Goal: Information Seeking & Learning: Learn about a topic

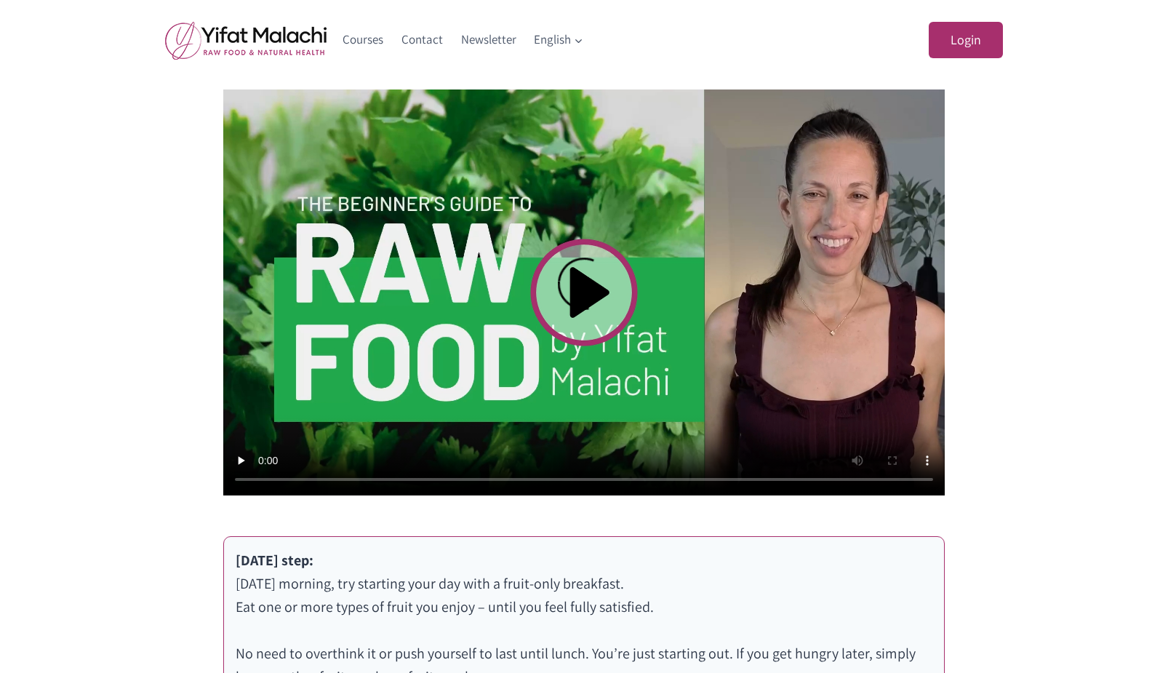
scroll to position [509, 0]
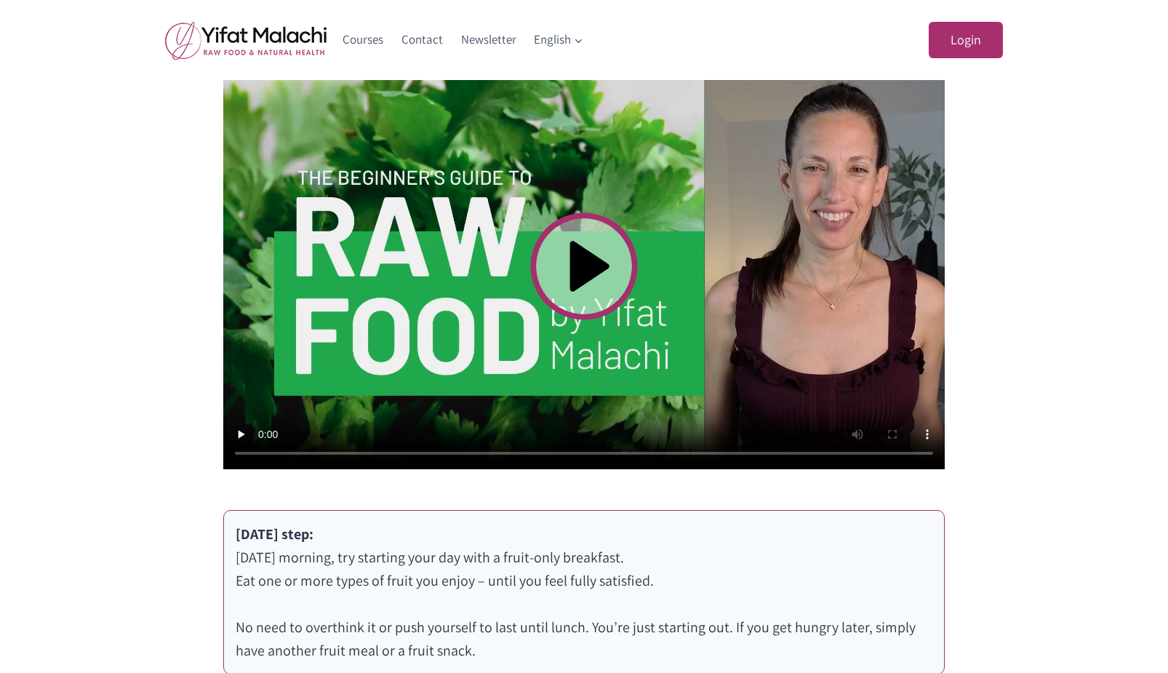
click at [586, 265] on video at bounding box center [584, 266] width 722 height 406
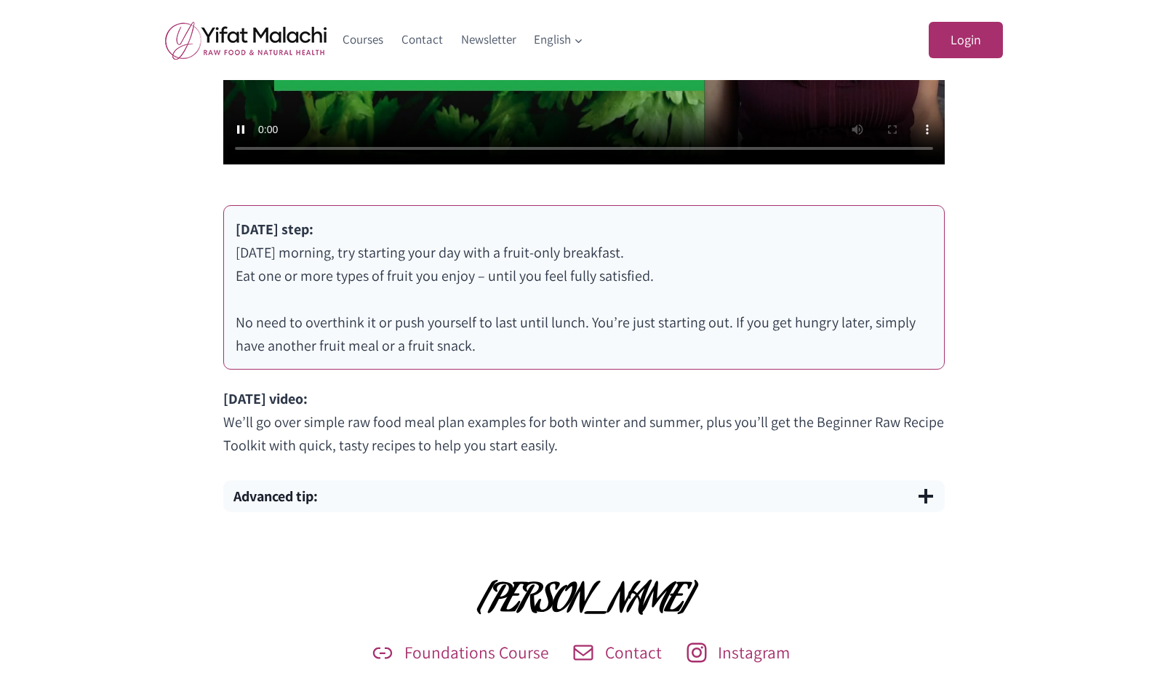
scroll to position [797, 0]
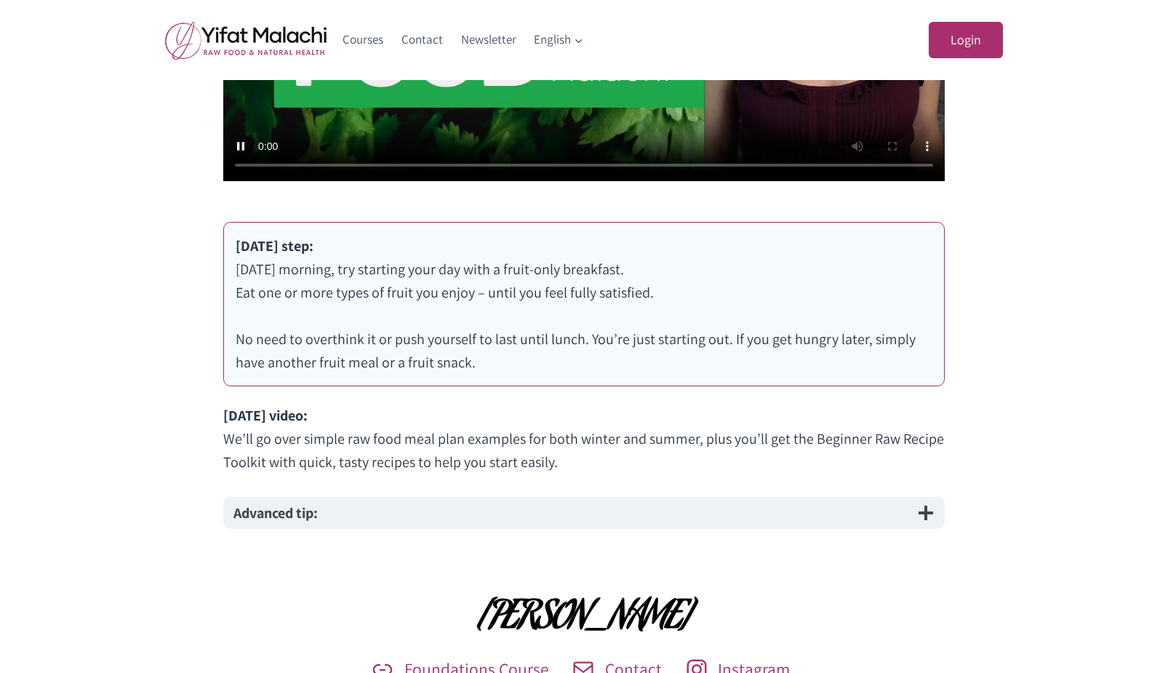
click at [396, 513] on button "Advanced tip:" at bounding box center [584, 513] width 722 height 32
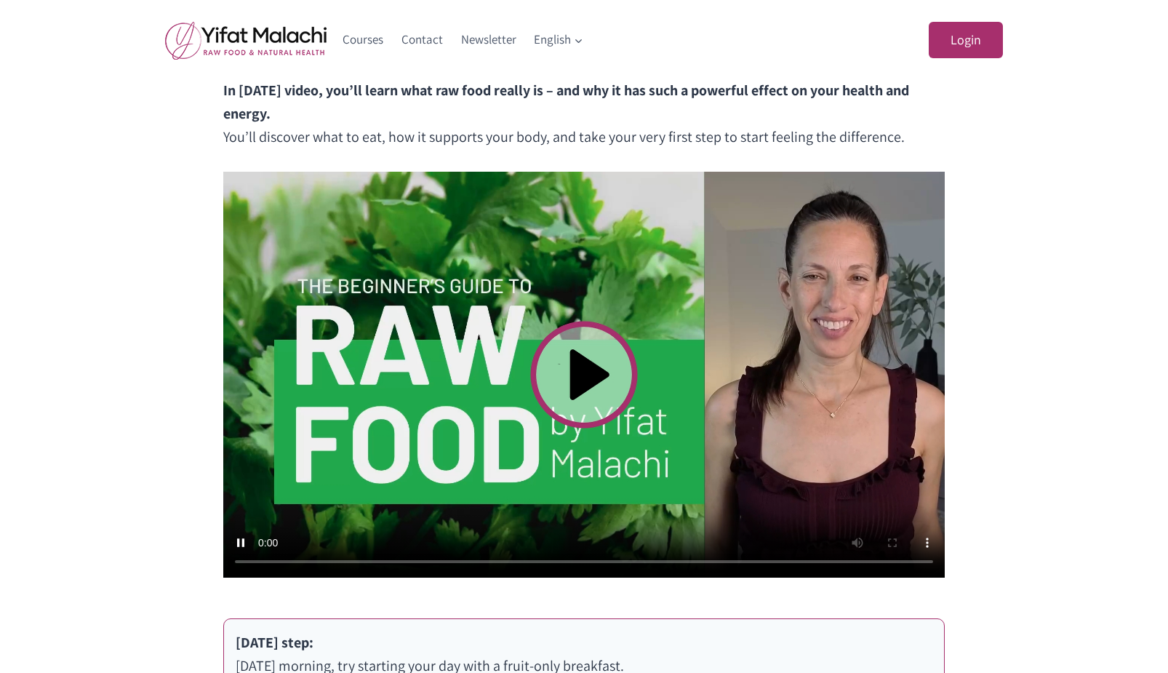
scroll to position [288, 0]
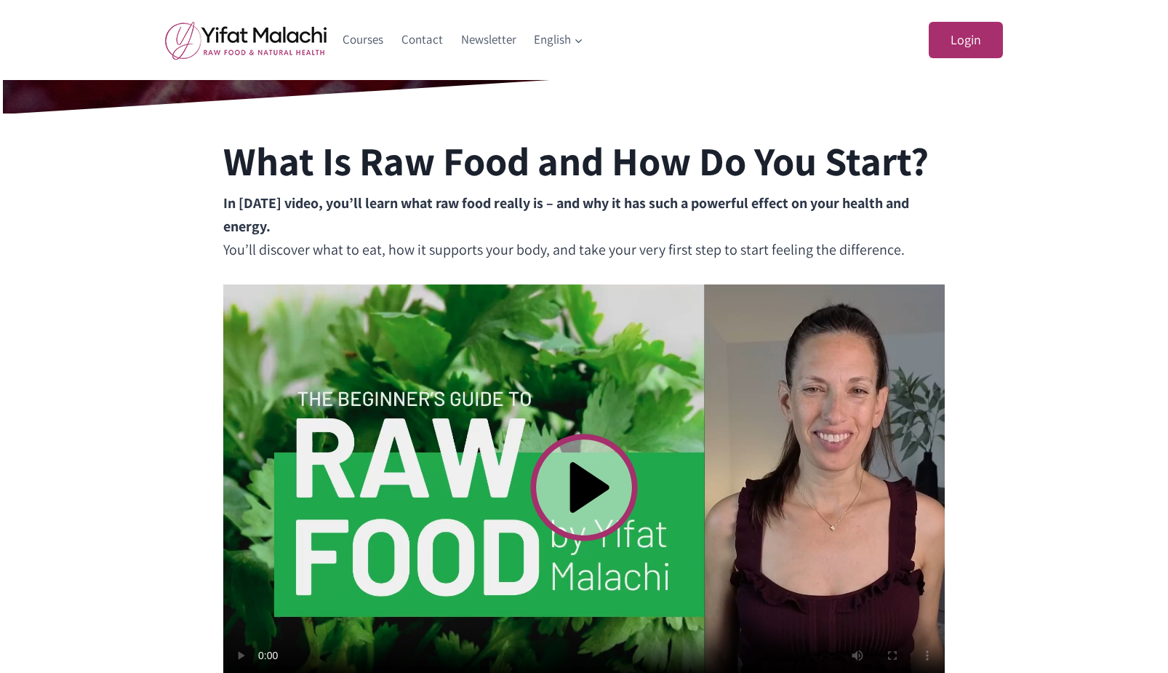
click at [426, 327] on video at bounding box center [584, 487] width 722 height 406
click at [519, 331] on video at bounding box center [584, 487] width 722 height 406
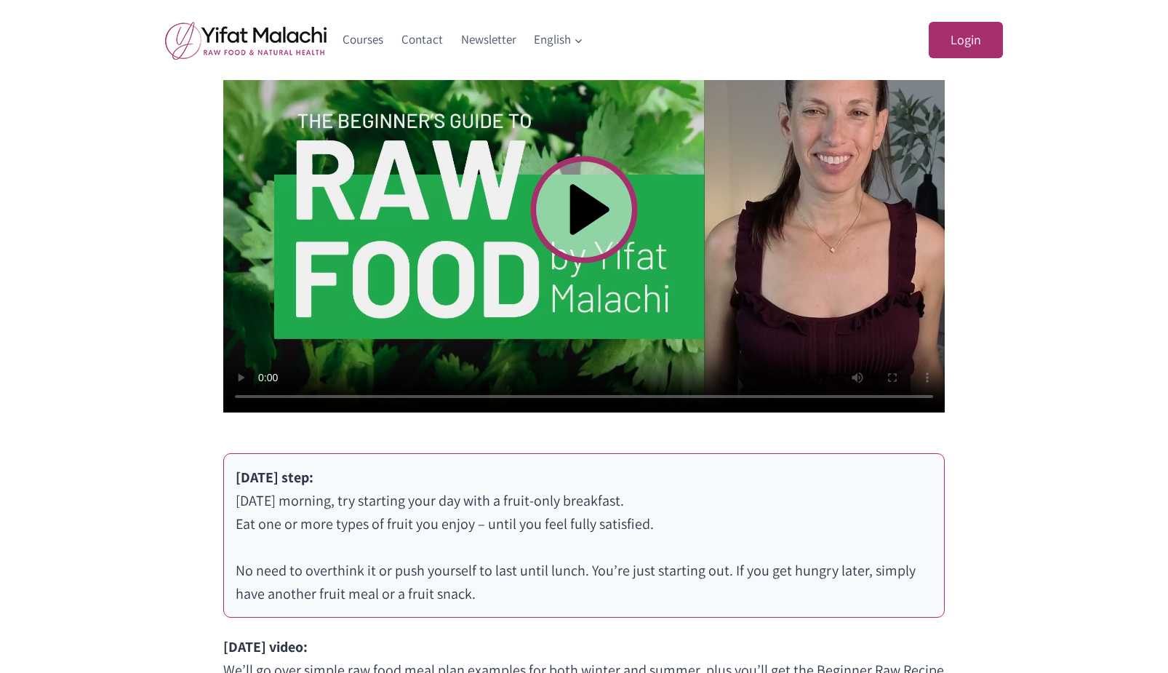
scroll to position [579, 0]
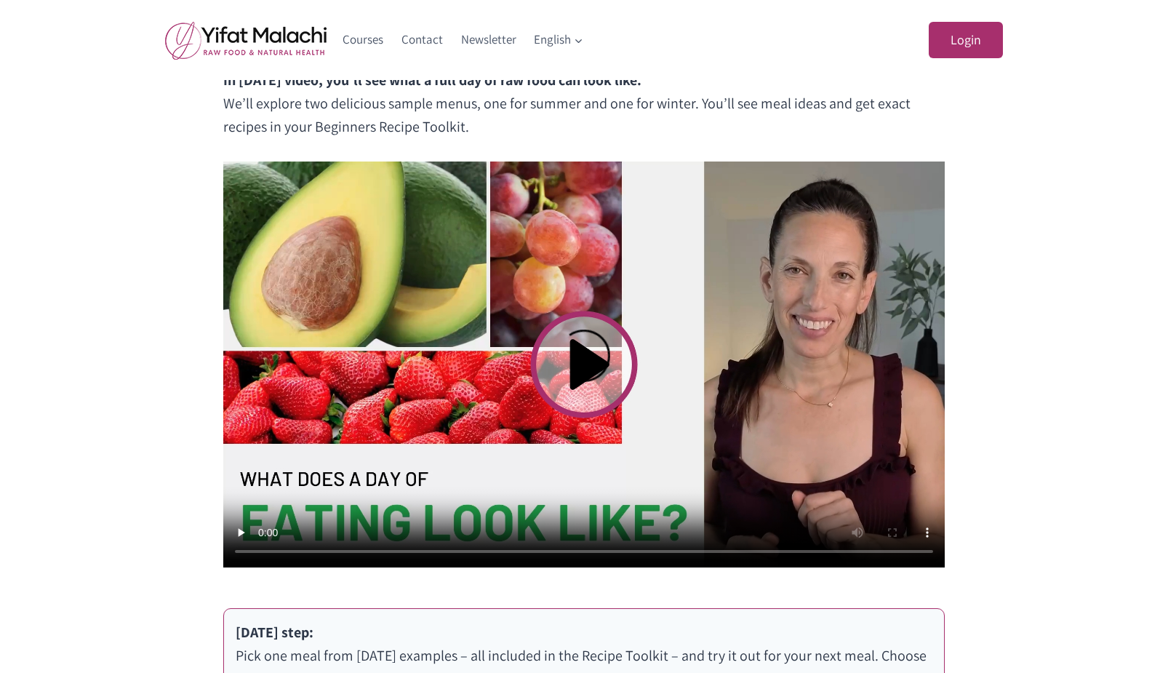
scroll to position [509, 0]
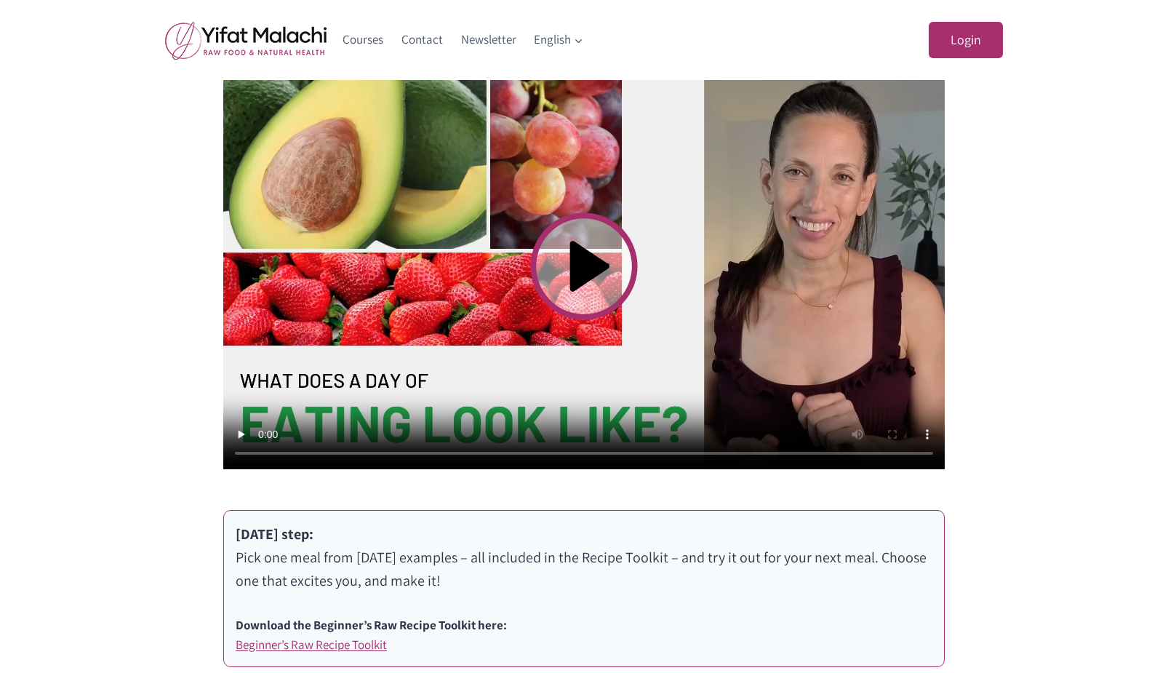
click at [589, 268] on video at bounding box center [584, 266] width 722 height 406
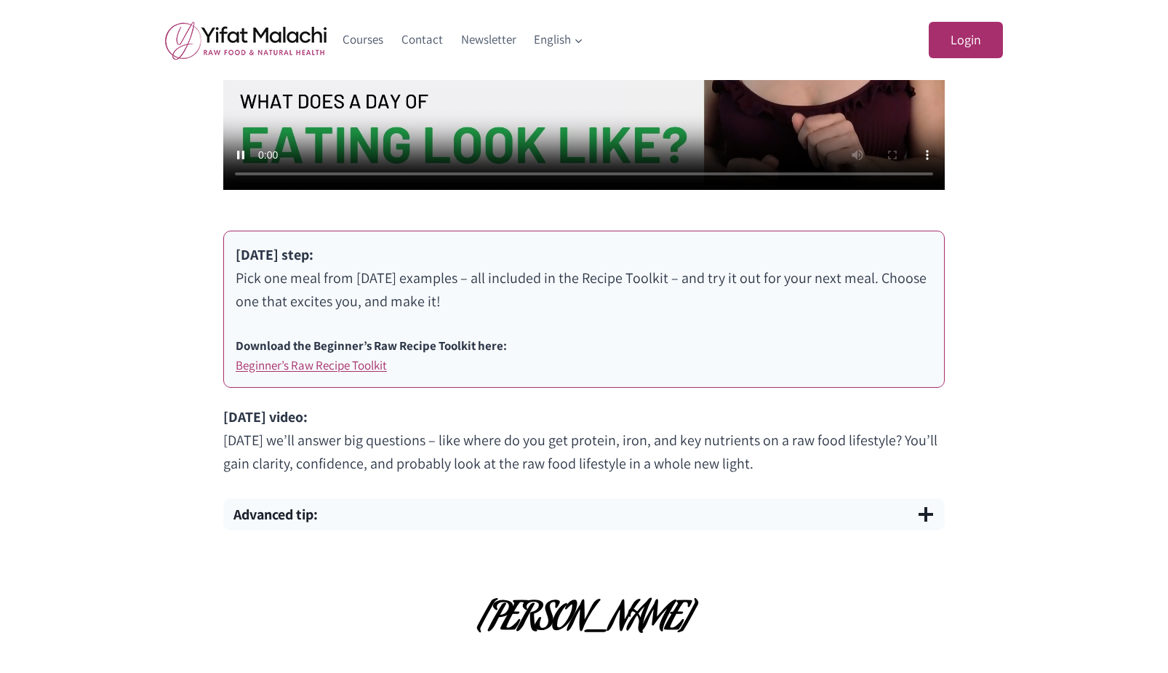
scroll to position [873, 0]
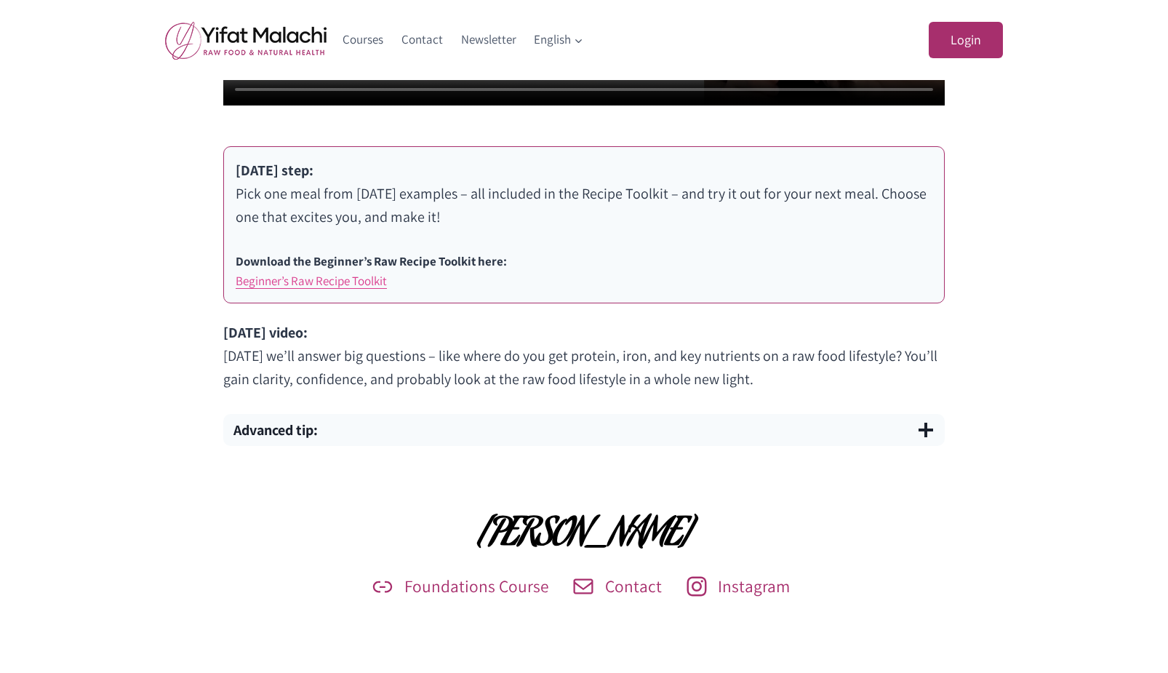
click at [348, 286] on link "Beginner’s Raw Recipe Toolkit" at bounding box center [311, 281] width 151 height 16
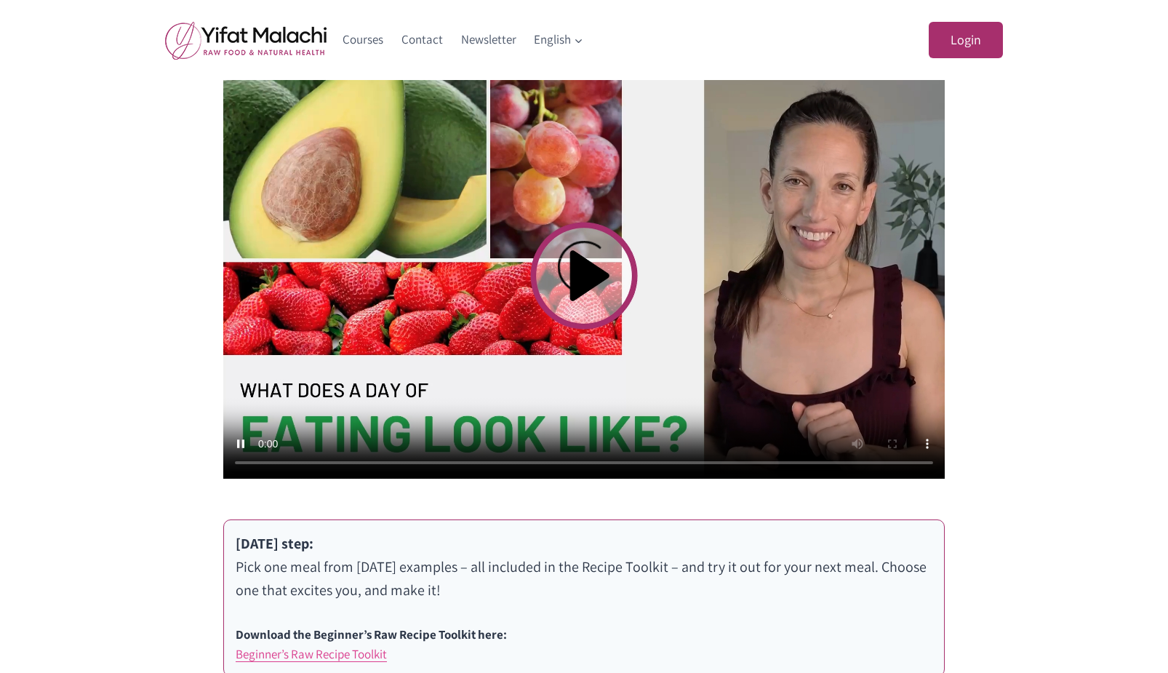
scroll to position [437, 0]
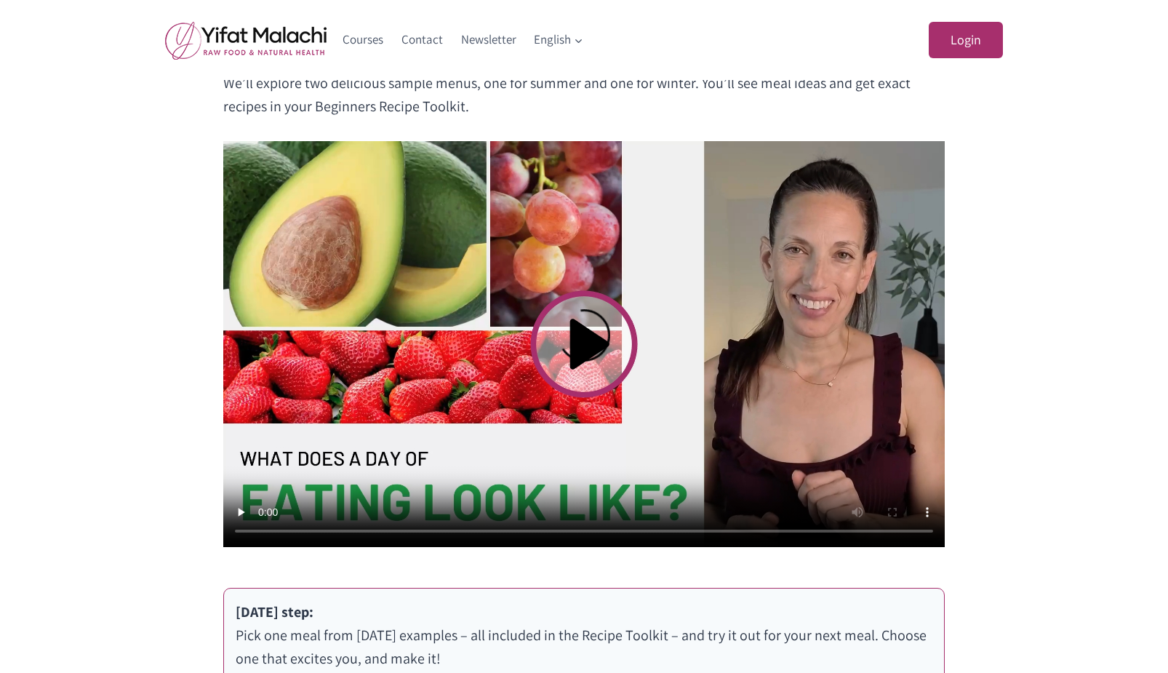
scroll to position [437, 0]
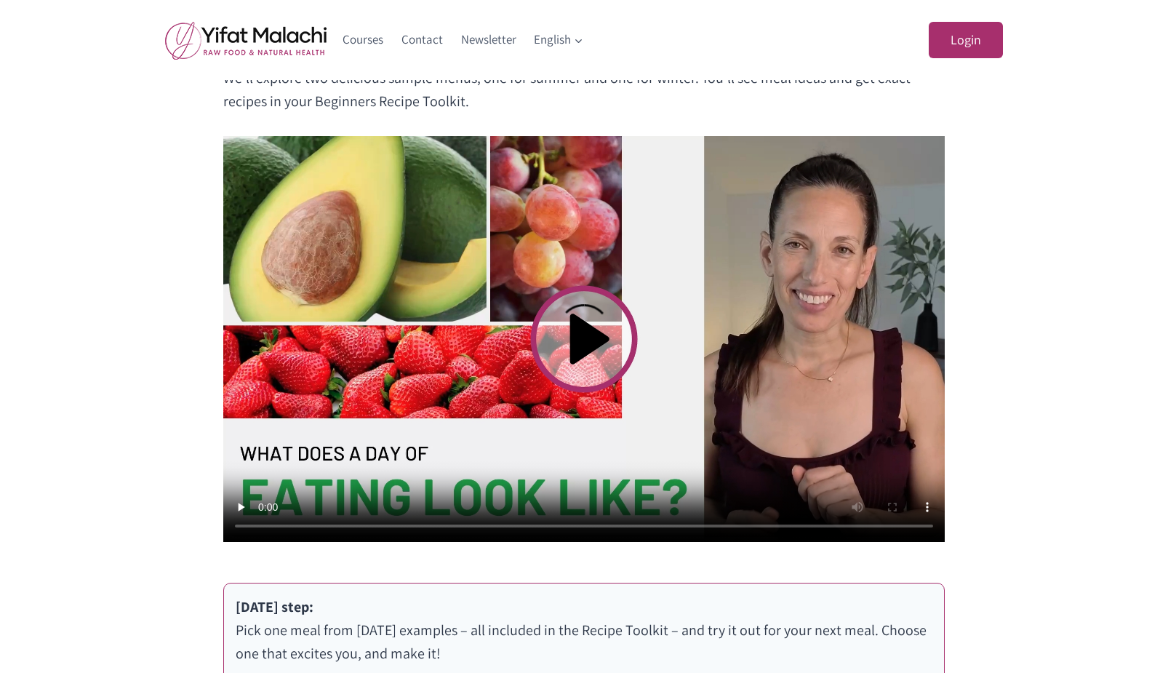
click at [588, 338] on video at bounding box center [584, 339] width 722 height 406
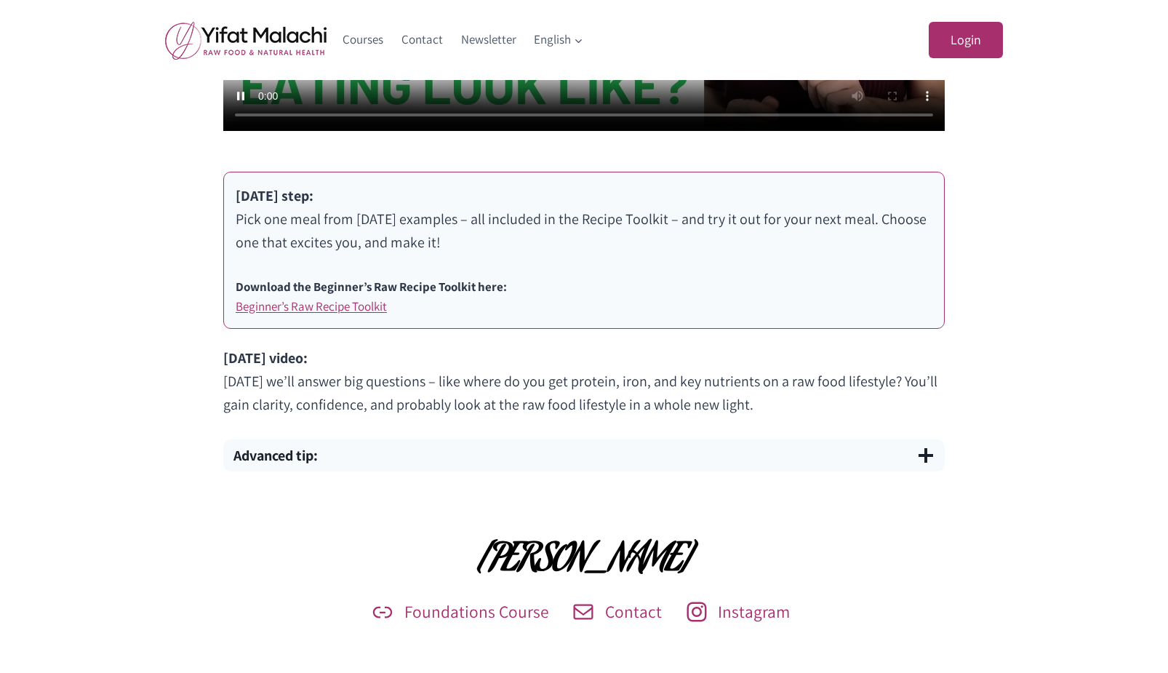
scroll to position [873, 0]
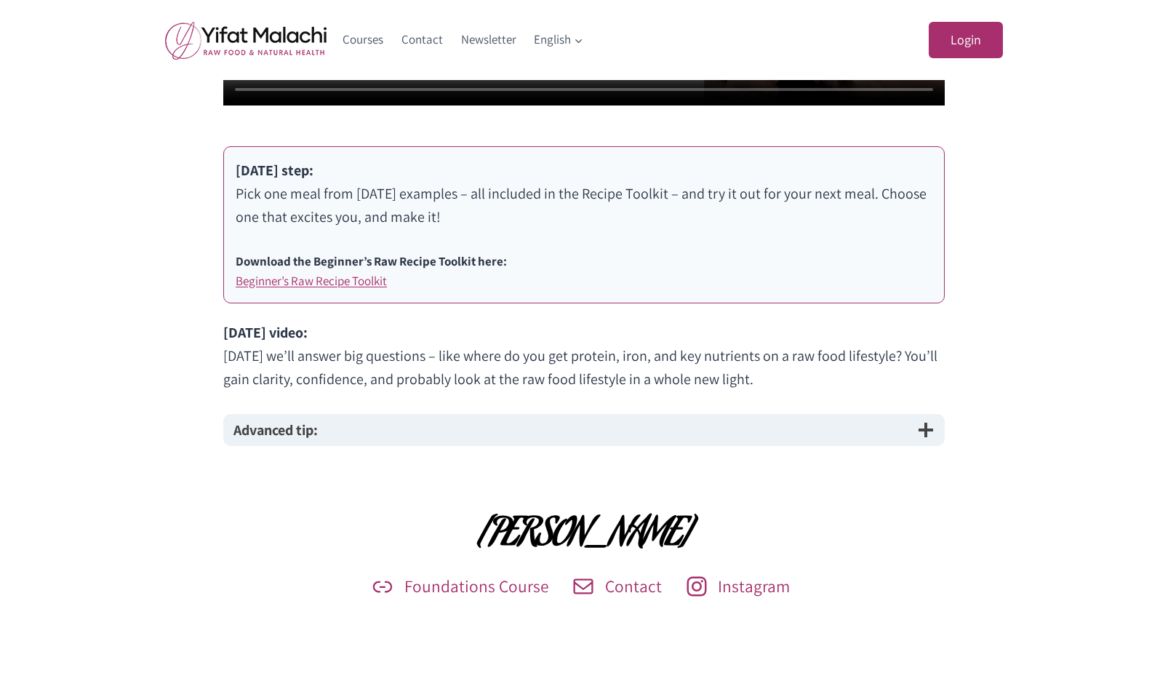
click at [376, 429] on button "Advanced tip:" at bounding box center [584, 430] width 722 height 32
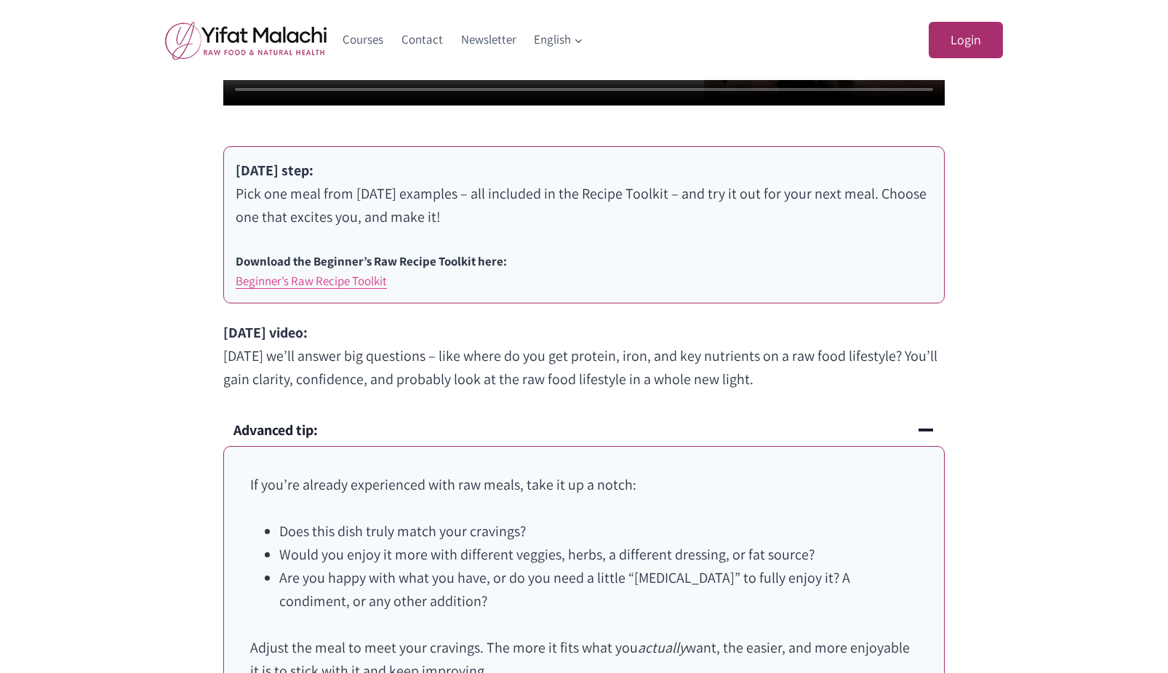
click at [329, 283] on link "Beginner’s Raw Recipe Toolkit" at bounding box center [311, 281] width 151 height 16
